Goal: Task Accomplishment & Management: Manage account settings

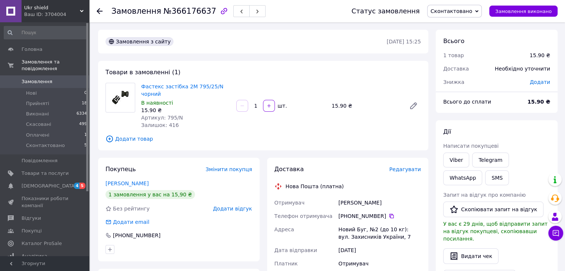
click at [405, 168] on span "Редагувати" at bounding box center [405, 169] width 32 height 6
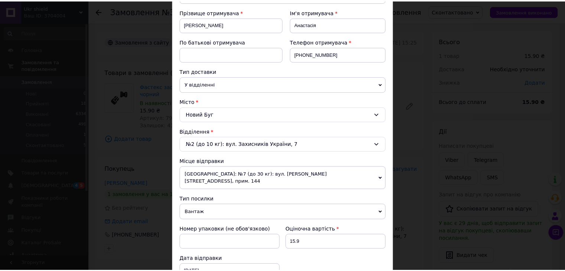
scroll to position [293, 0]
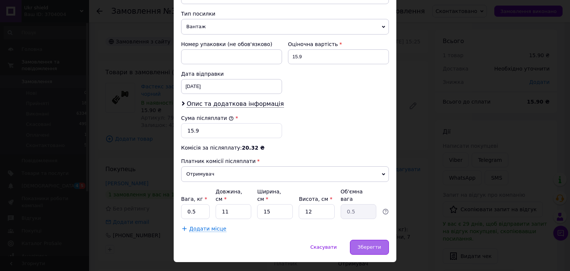
click at [369, 244] on span "Зберегти" at bounding box center [369, 247] width 23 height 6
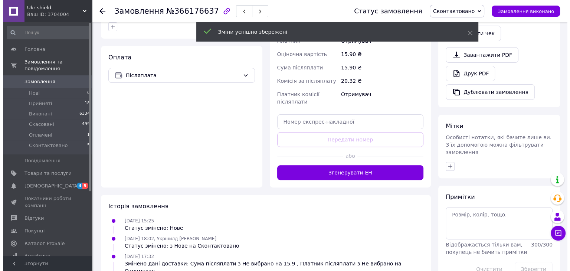
scroll to position [37, 0]
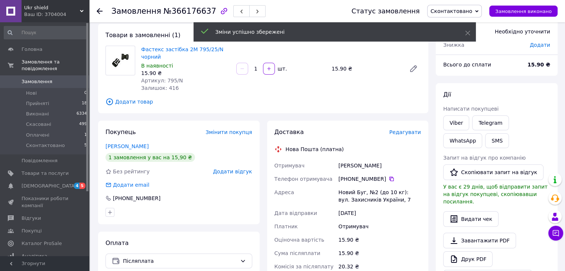
click at [410, 132] on span "Редагувати" at bounding box center [405, 132] width 32 height 6
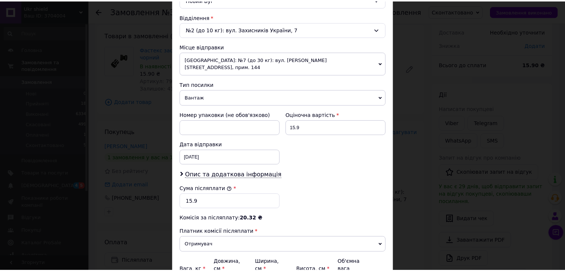
scroll to position [293, 0]
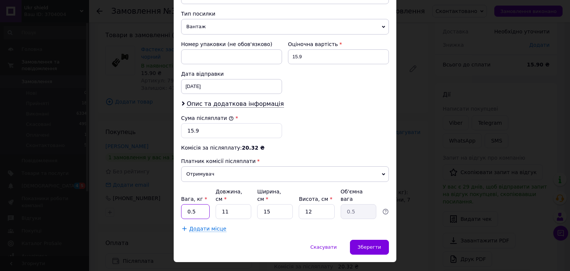
drag, startPoint x: 200, startPoint y: 195, endPoint x: 190, endPoint y: 196, distance: 10.1
click at [190, 204] on input "0.5" at bounding box center [195, 211] width 29 height 15
type input "0.2"
click at [315, 204] on input "12" at bounding box center [317, 211] width 36 height 15
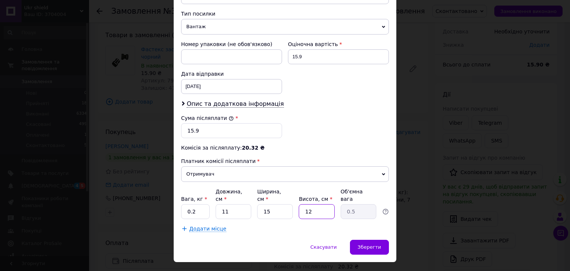
type input "7"
type input "0.29"
type input "7"
click at [376, 244] on span "Зберегти" at bounding box center [369, 247] width 23 height 6
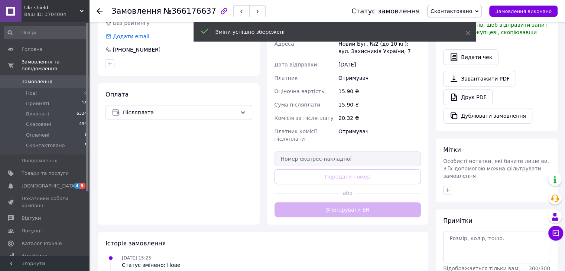
click at [362, 209] on div "Доставка Редагувати Нова Пошта (платна) Отримувач [PERSON_NAME] Телефон отримув…" at bounding box center [347, 99] width 147 height 238
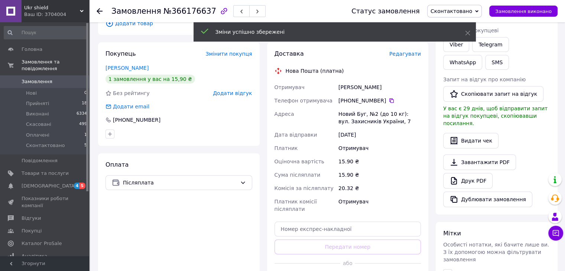
scroll to position [111, 0]
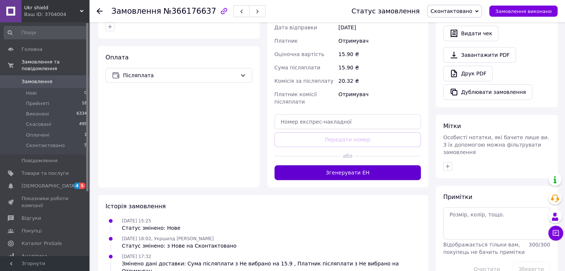
click at [347, 176] on button "Згенерувати ЕН" at bounding box center [347, 172] width 147 height 15
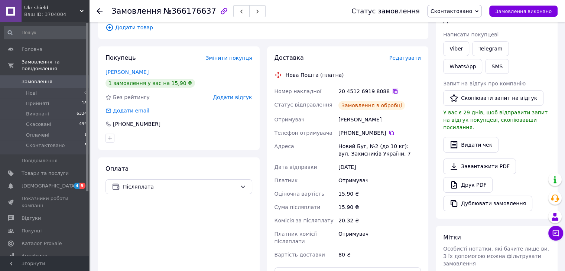
click at [392, 89] on icon at bounding box center [395, 91] width 6 height 6
click at [485, 65] on button "SMS" at bounding box center [497, 66] width 24 height 15
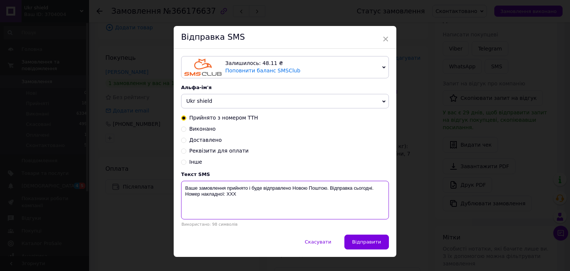
click at [323, 205] on textarea "Ваше замовлення прийнято і буде відправлено Новою Поштою. Відправка сьогодні. Н…" at bounding box center [285, 200] width 208 height 39
click at [322, 205] on textarea "Ваше замовлення прийнято і буде відправлено Новою Поштою. Відправка сьогодні. Н…" at bounding box center [285, 200] width 208 height 39
paste textarea "20451269198088"
type textarea "Ваше замовлення прийнято і буде відправлено Новою Поштою. Відправка сьогодні. Н…"
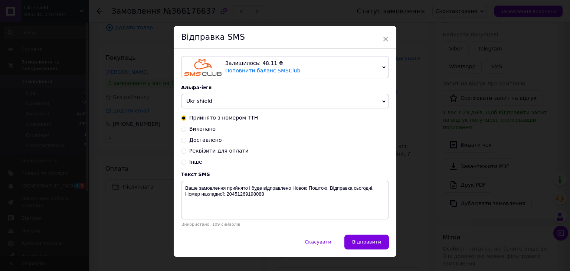
drag, startPoint x: 324, startPoint y: 250, endPoint x: 343, endPoint y: 189, distance: 63.9
click at [321, 249] on button "Скасувати" at bounding box center [318, 242] width 42 height 15
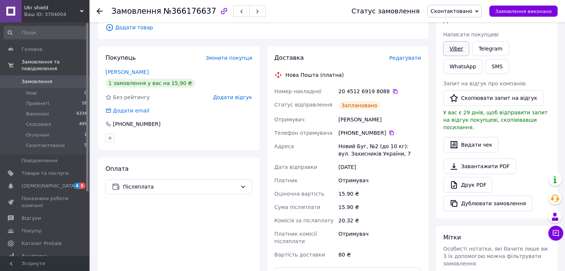
click at [452, 51] on link "Viber" at bounding box center [456, 48] width 26 height 15
click at [541, 137] on div "Видати чек" at bounding box center [496, 145] width 107 height 16
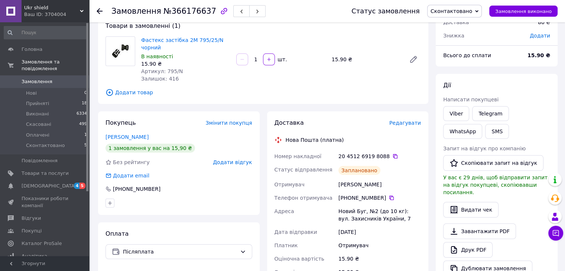
scroll to position [0, 0]
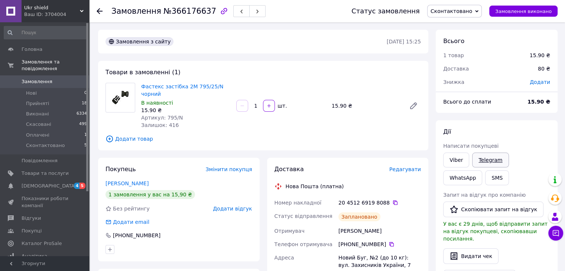
click at [489, 159] on link "Telegram" at bounding box center [490, 160] width 36 height 15
